Goal: Task Accomplishment & Management: Use online tool/utility

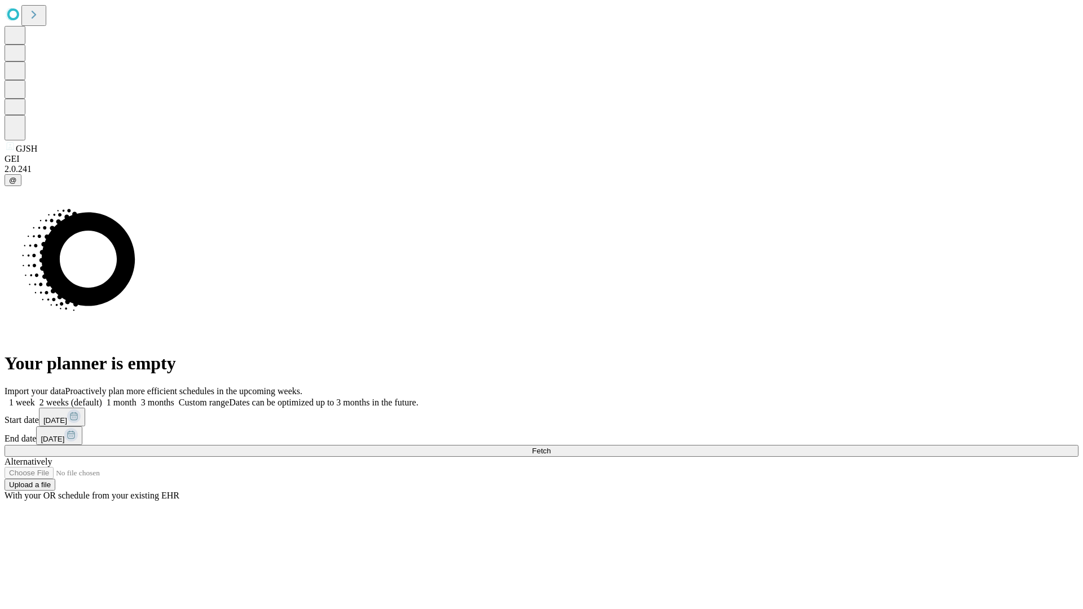
click at [35, 398] on label "1 week" at bounding box center [20, 403] width 30 height 10
click at [550, 447] on span "Fetch" at bounding box center [541, 451] width 19 height 8
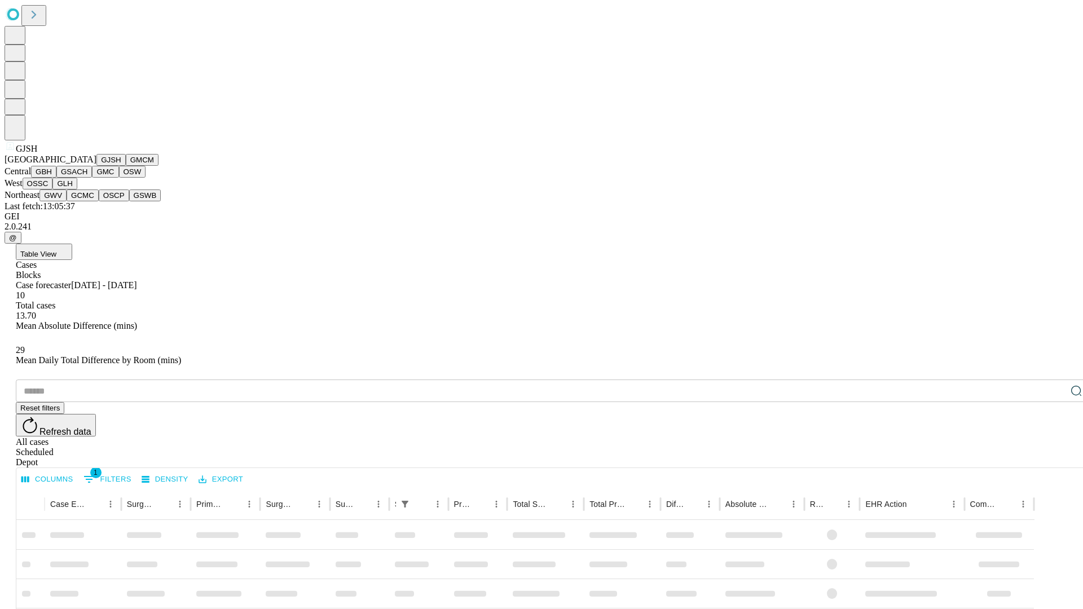
click at [126, 166] on button "GMCM" at bounding box center [142, 160] width 33 height 12
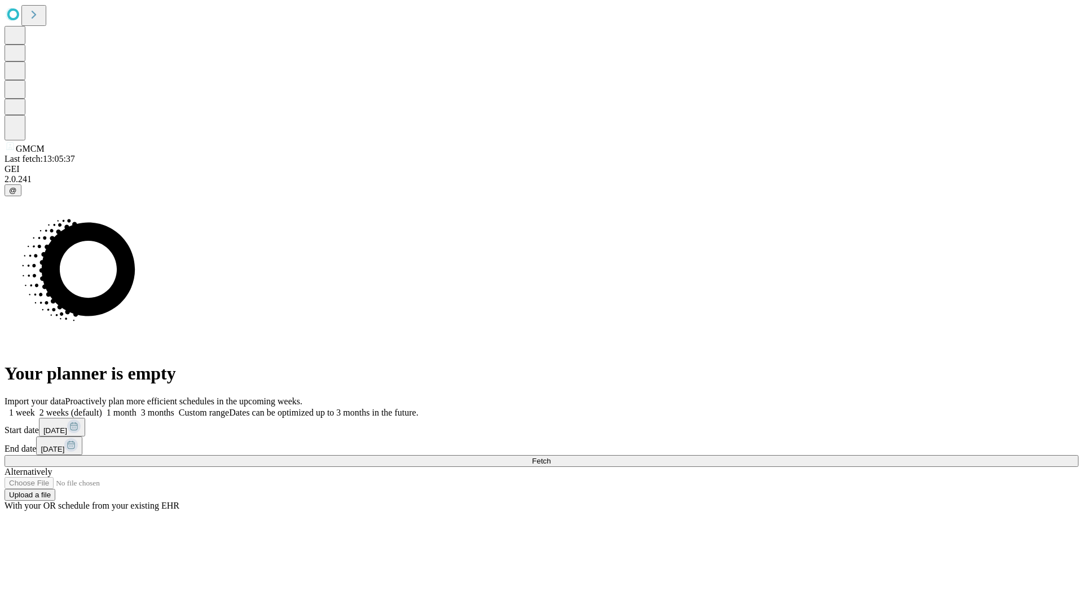
click at [550, 457] on span "Fetch" at bounding box center [541, 461] width 19 height 8
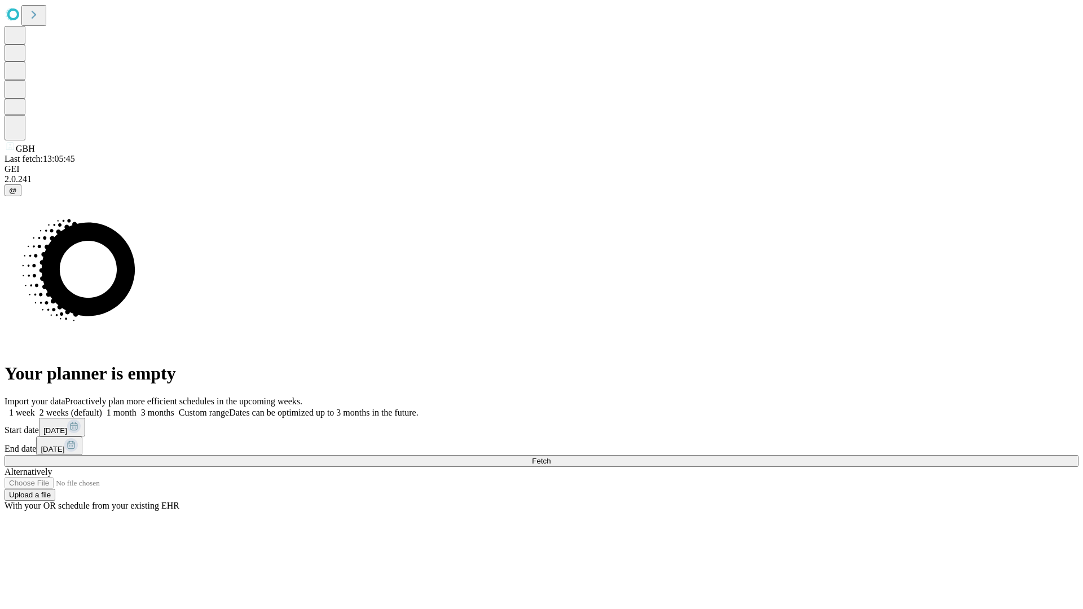
click at [35, 408] on label "1 week" at bounding box center [20, 413] width 30 height 10
click at [550, 457] on span "Fetch" at bounding box center [541, 461] width 19 height 8
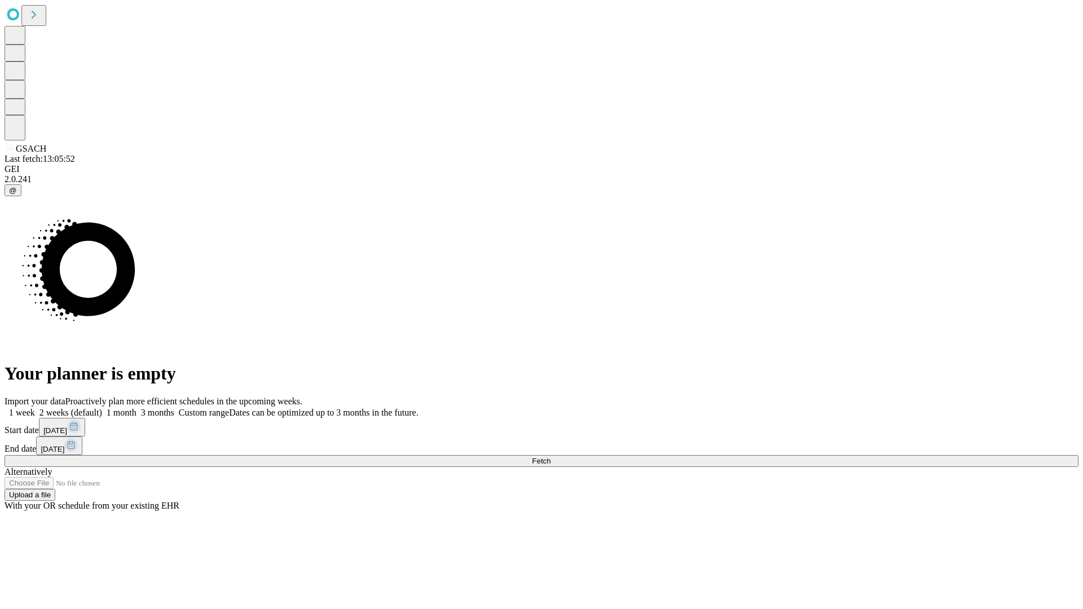
click at [550, 457] on span "Fetch" at bounding box center [541, 461] width 19 height 8
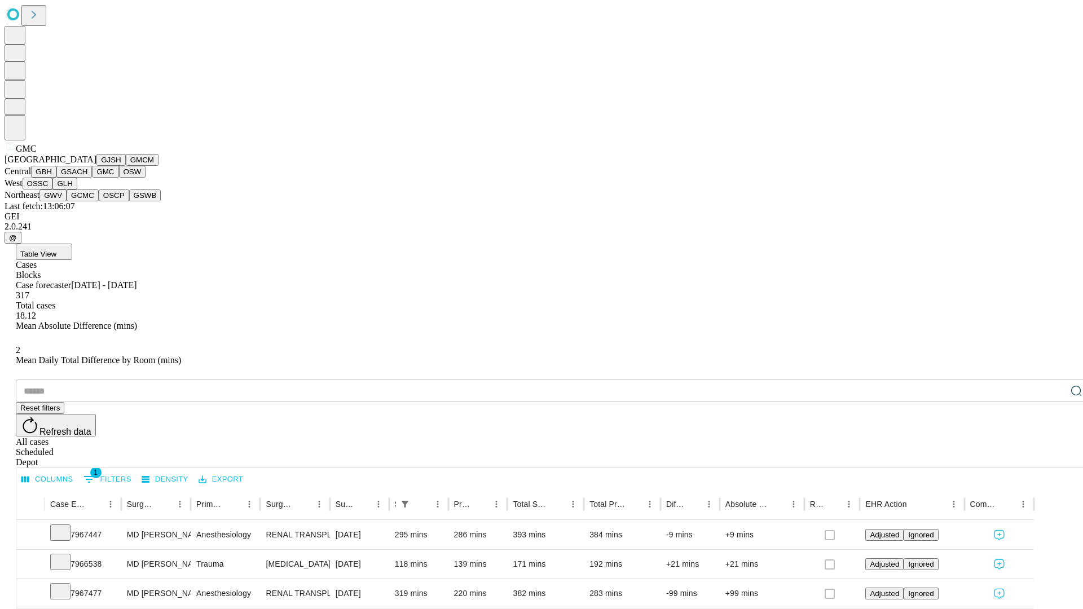
click at [119, 178] on button "OSW" at bounding box center [132, 172] width 27 height 12
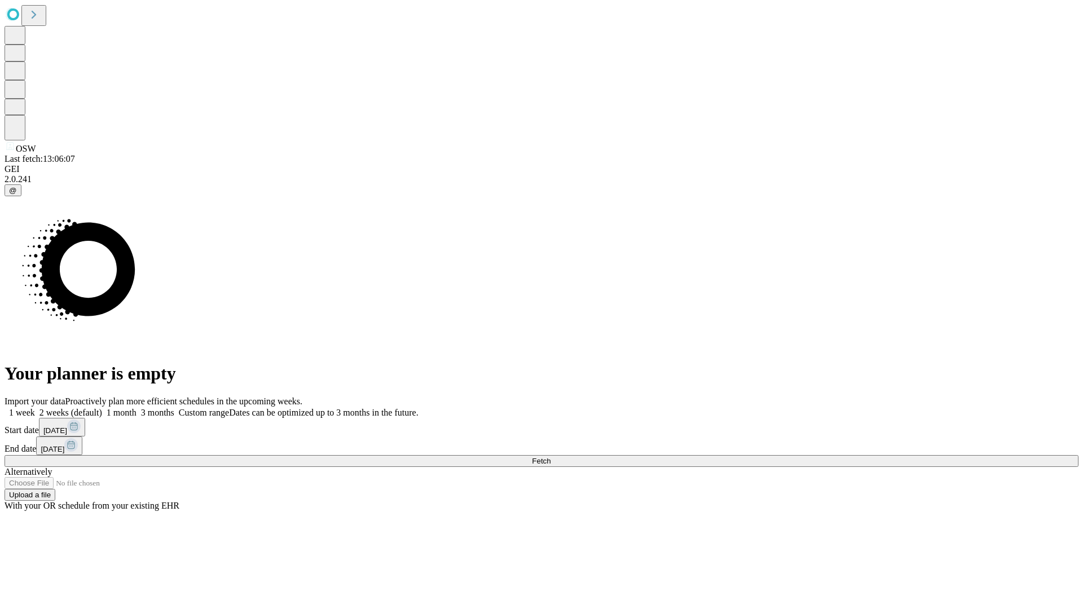
click at [35, 408] on label "1 week" at bounding box center [20, 413] width 30 height 10
click at [550, 457] on span "Fetch" at bounding box center [541, 461] width 19 height 8
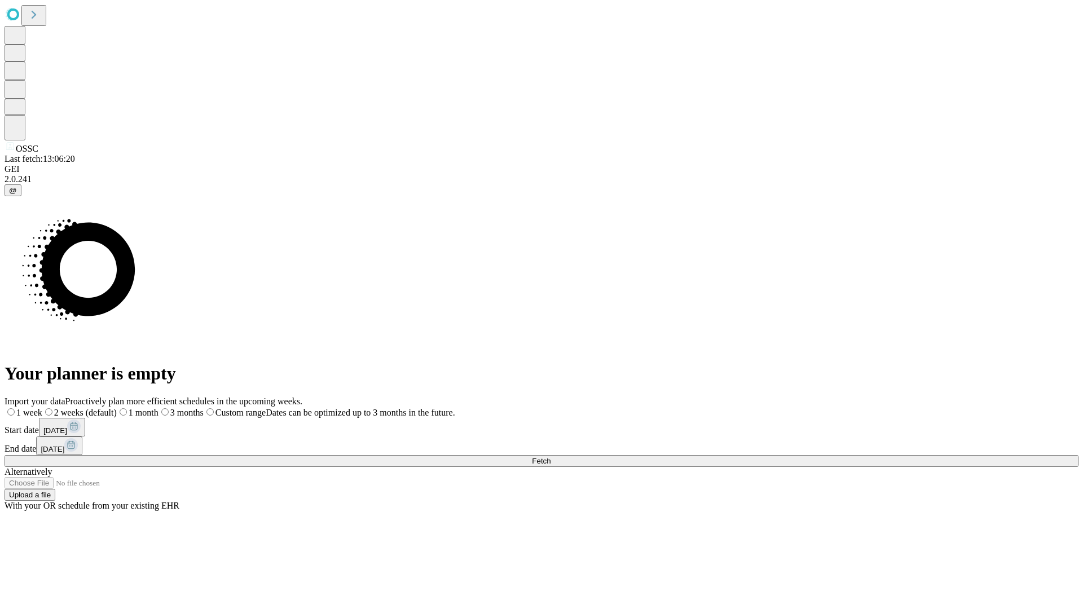
click at [42, 408] on label "1 week" at bounding box center [24, 413] width 38 height 10
click at [550, 457] on span "Fetch" at bounding box center [541, 461] width 19 height 8
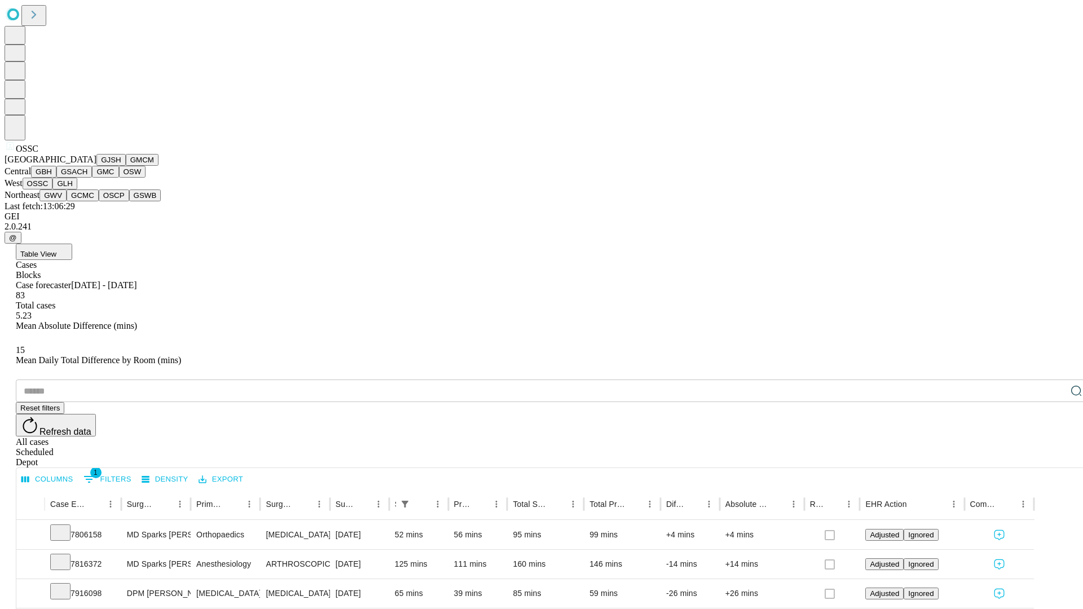
click at [77, 189] on button "GLH" at bounding box center [64, 184] width 24 height 12
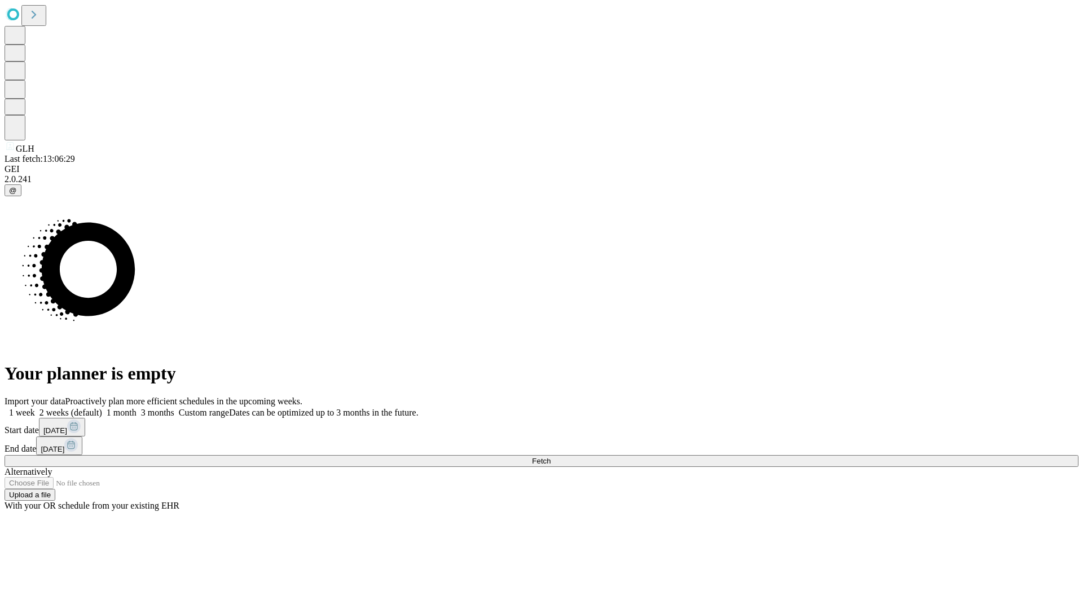
click at [35, 408] on label "1 week" at bounding box center [20, 413] width 30 height 10
click at [550, 457] on span "Fetch" at bounding box center [541, 461] width 19 height 8
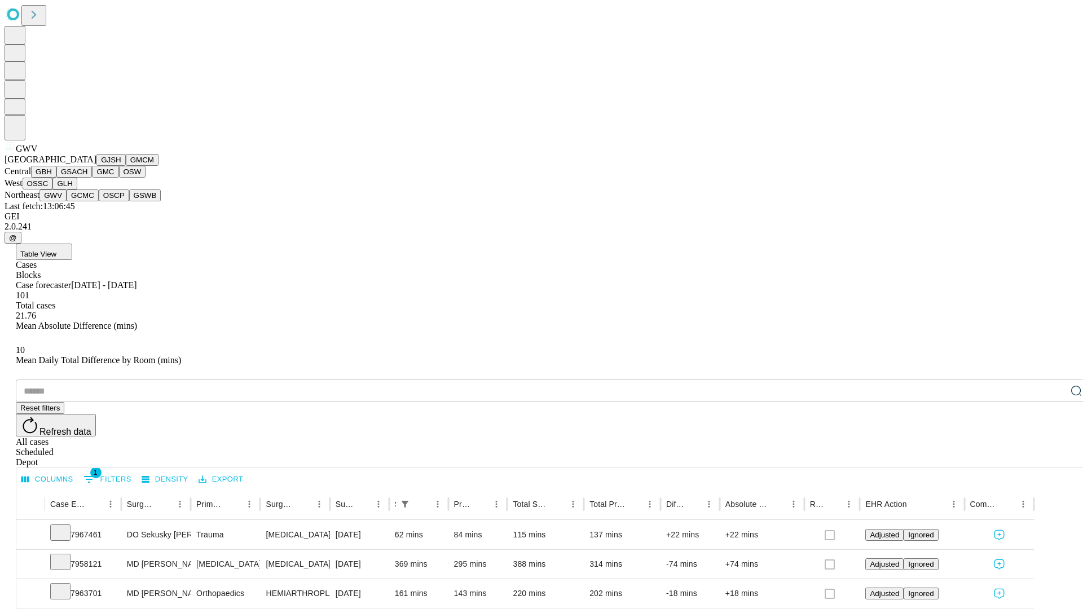
click at [87, 201] on button "GCMC" at bounding box center [83, 195] width 32 height 12
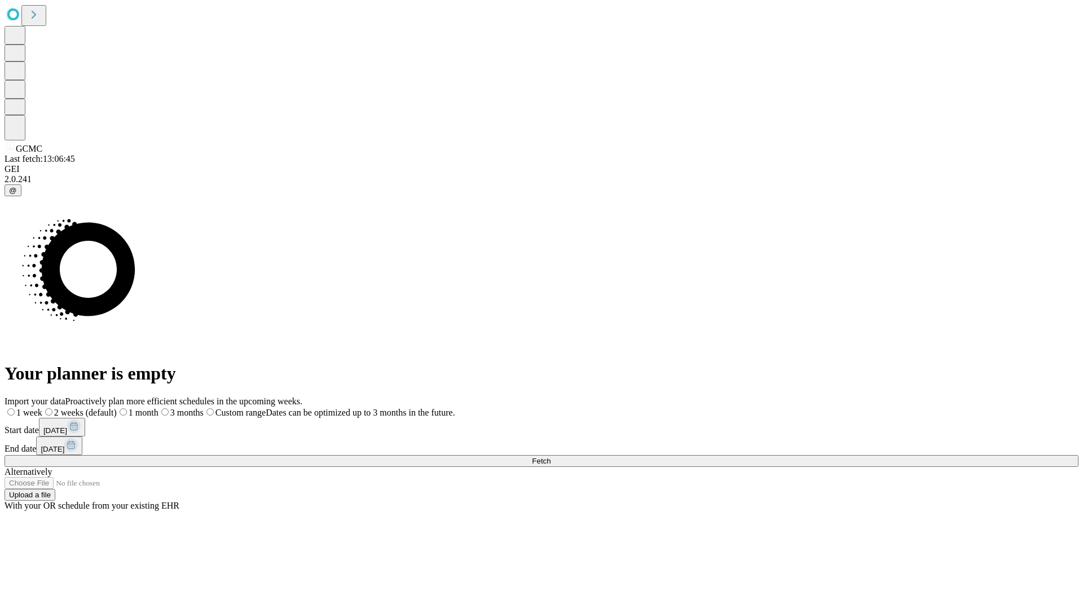
click at [42, 408] on label "1 week" at bounding box center [24, 413] width 38 height 10
click at [550, 457] on span "Fetch" at bounding box center [541, 461] width 19 height 8
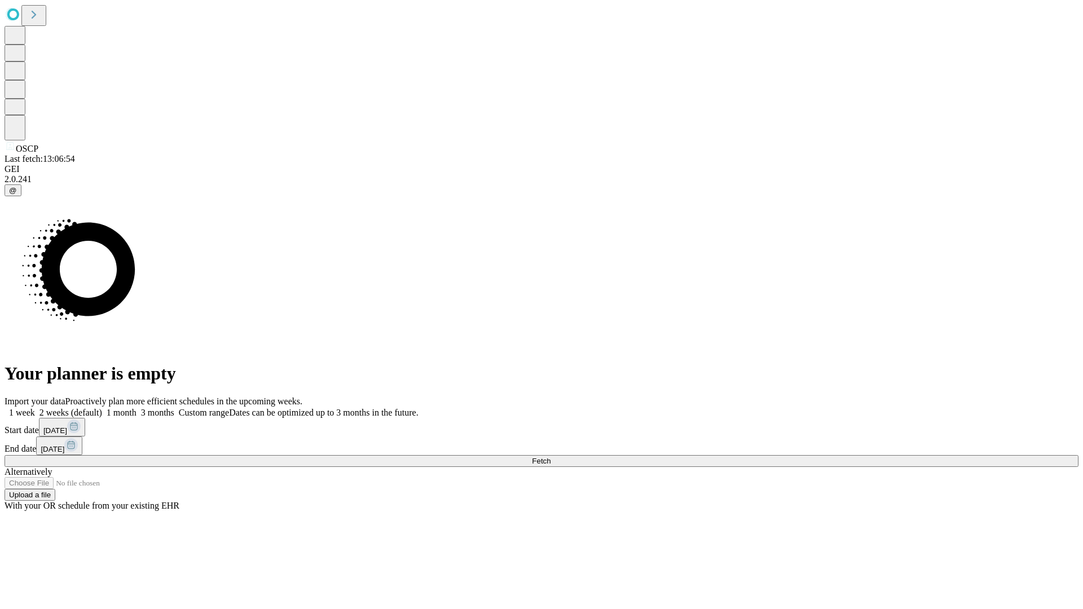
click at [35, 408] on label "1 week" at bounding box center [20, 413] width 30 height 10
click at [550, 457] on span "Fetch" at bounding box center [541, 461] width 19 height 8
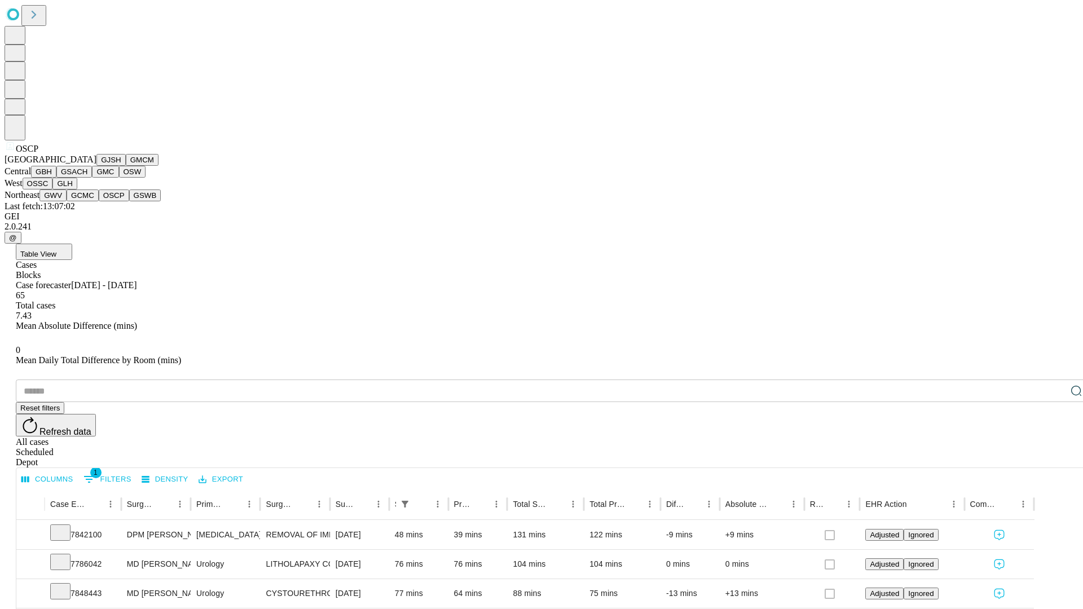
click at [129, 201] on button "GSWB" at bounding box center [145, 195] width 32 height 12
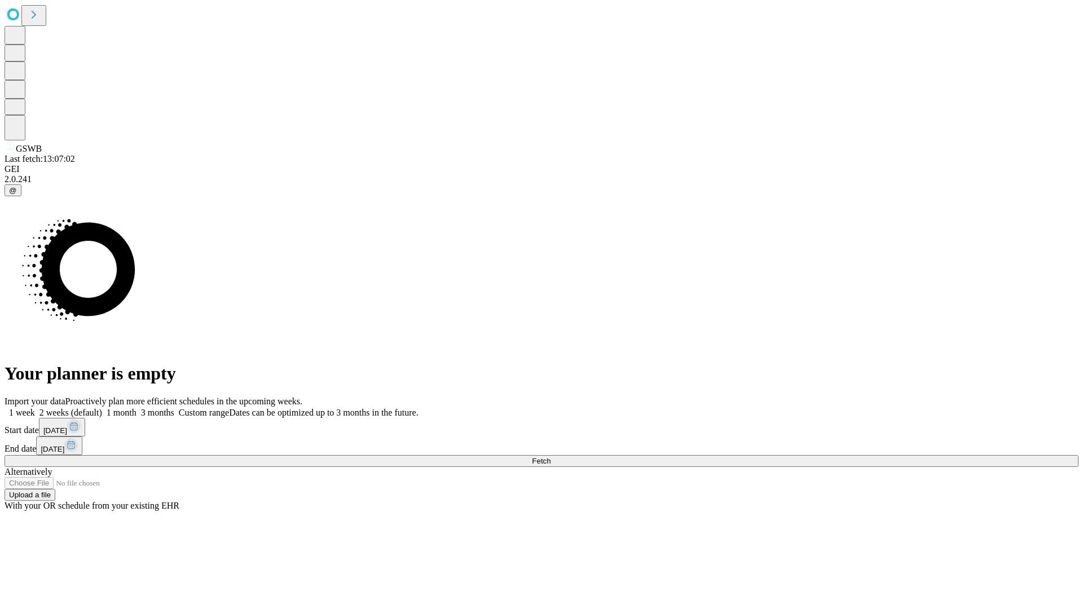
click at [35, 408] on label "1 week" at bounding box center [20, 413] width 30 height 10
click at [550, 457] on span "Fetch" at bounding box center [541, 461] width 19 height 8
